Goal: Transaction & Acquisition: Download file/media

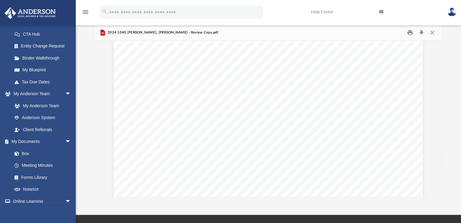
scroll to position [11813, 0]
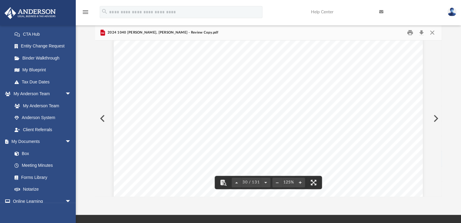
click at [386, 140] on div "Department of the Treasury Attachment Sequence No. Internal Revenue Service Nam…" at bounding box center [268, 197] width 309 height 400
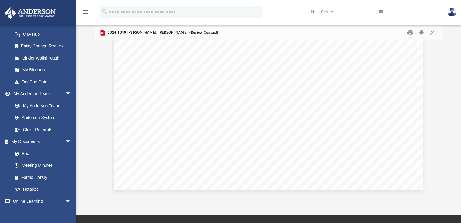
scroll to position [9974, 0]
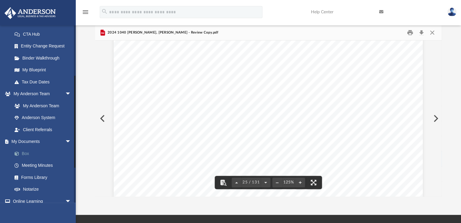
click at [44, 150] on link "Box" at bounding box center [44, 154] width 72 height 12
click at [34, 153] on link "Box" at bounding box center [44, 154] width 72 height 12
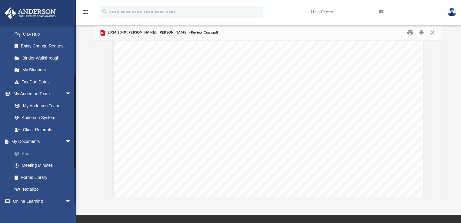
click at [27, 153] on link "Box" at bounding box center [44, 154] width 72 height 12
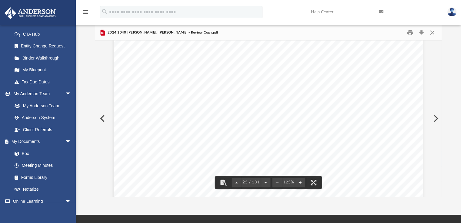
scroll to position [0, 0]
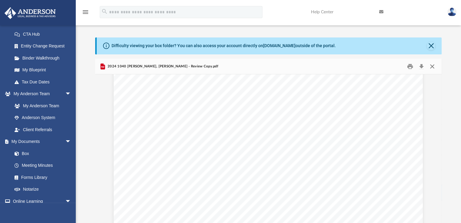
click at [432, 68] on button "Close" at bounding box center [431, 66] width 11 height 9
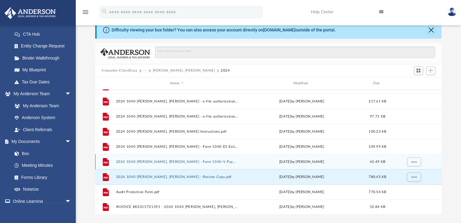
scroll to position [16, 0]
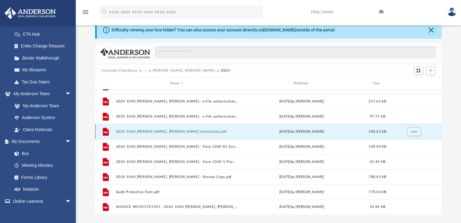
click at [200, 131] on button "2024 1040 [PERSON_NAME], [PERSON_NAME] Instructions.pdf" at bounding box center [177, 132] width 122 height 4
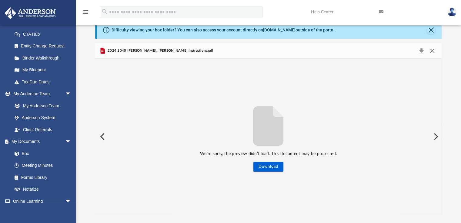
click at [434, 50] on button "Close" at bounding box center [431, 51] width 11 height 8
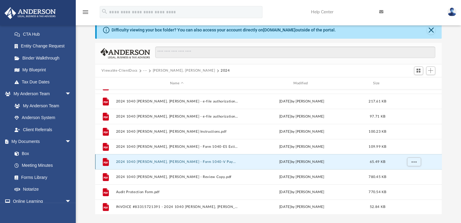
click at [214, 164] on button "2024 1040 [PERSON_NAME], [PERSON_NAME] - Form 1040-V Payment Voucher.pdf" at bounding box center [177, 162] width 122 height 4
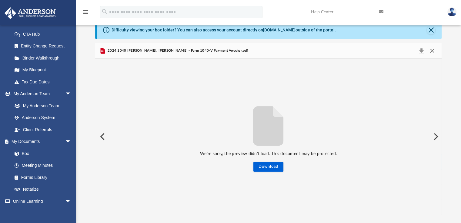
click at [434, 52] on button "Close" at bounding box center [431, 51] width 11 height 8
